Goal: Transaction & Acquisition: Purchase product/service

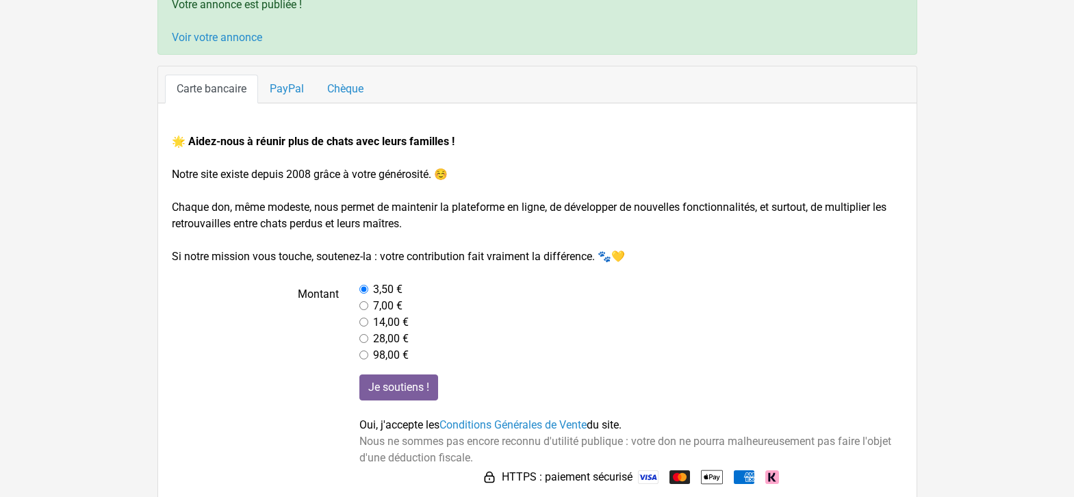
scroll to position [125, 0]
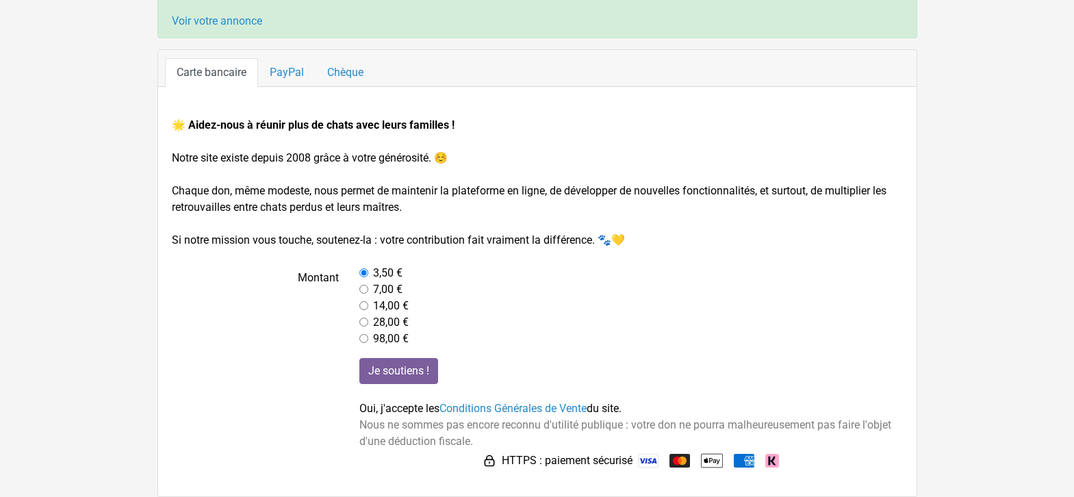
click at [365, 291] on input "radio" at bounding box center [363, 289] width 9 height 9
radio input "true"
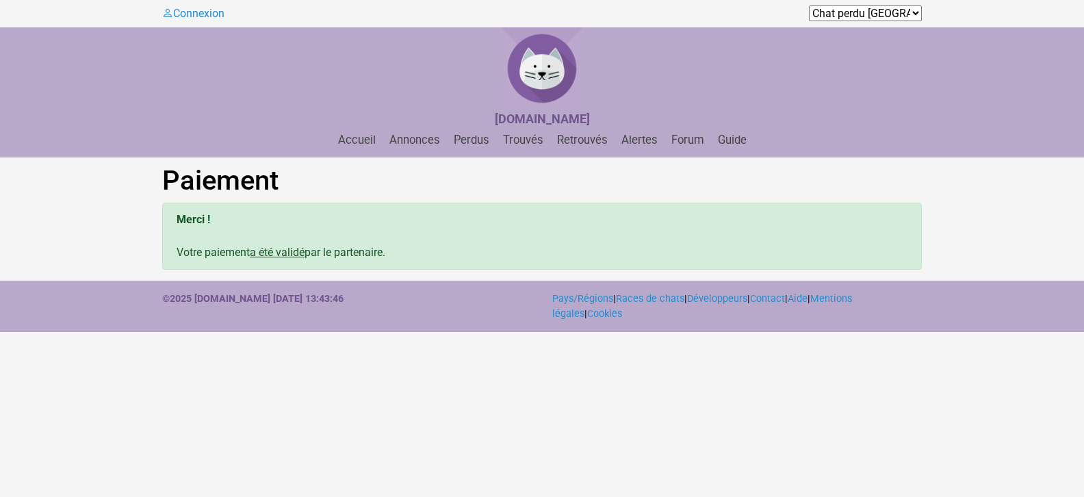
click at [289, 254] on u "a été validé" at bounding box center [277, 252] width 55 height 13
click at [292, 247] on u "a été validé" at bounding box center [277, 252] width 55 height 13
drag, startPoint x: 220, startPoint y: 251, endPoint x: 289, endPoint y: 261, distance: 70.5
click at [229, 253] on div "Merci ! Votre paiement a été validé par le partenaire." at bounding box center [542, 236] width 760 height 67
